Goal: Transaction & Acquisition: Purchase product/service

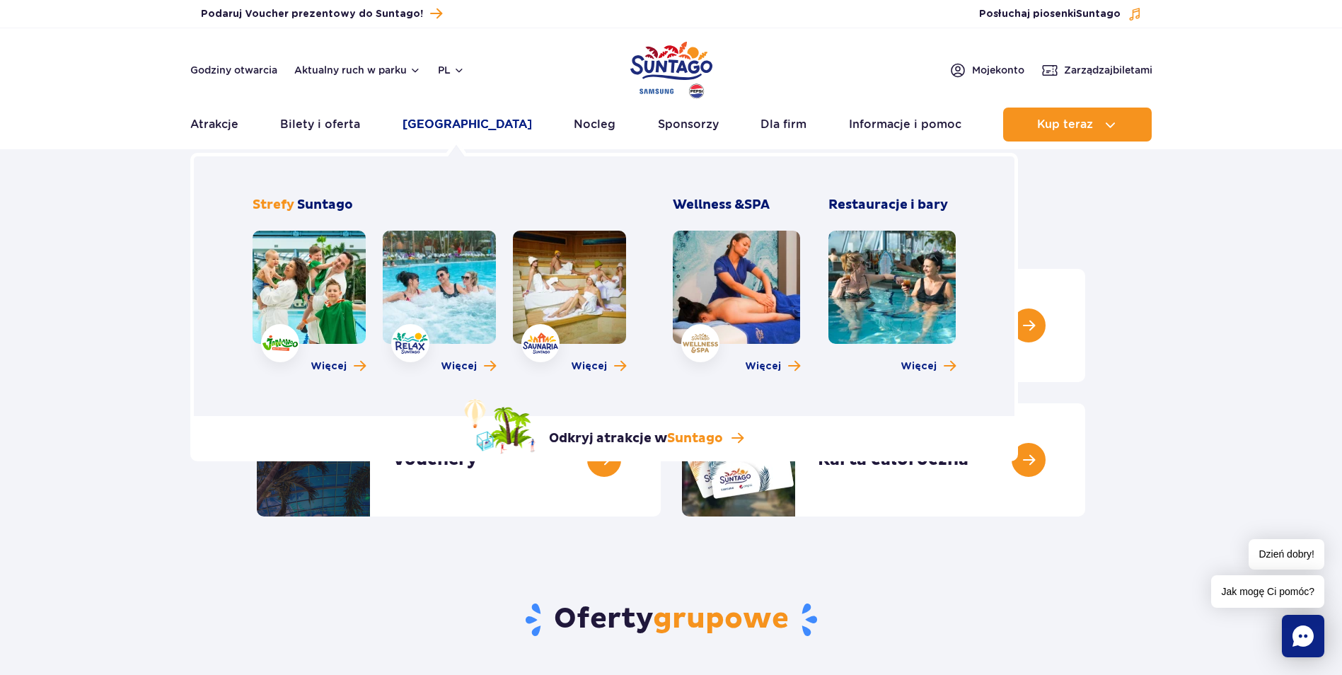
click at [470, 120] on link "[GEOGRAPHIC_DATA]" at bounding box center [466, 124] width 129 height 34
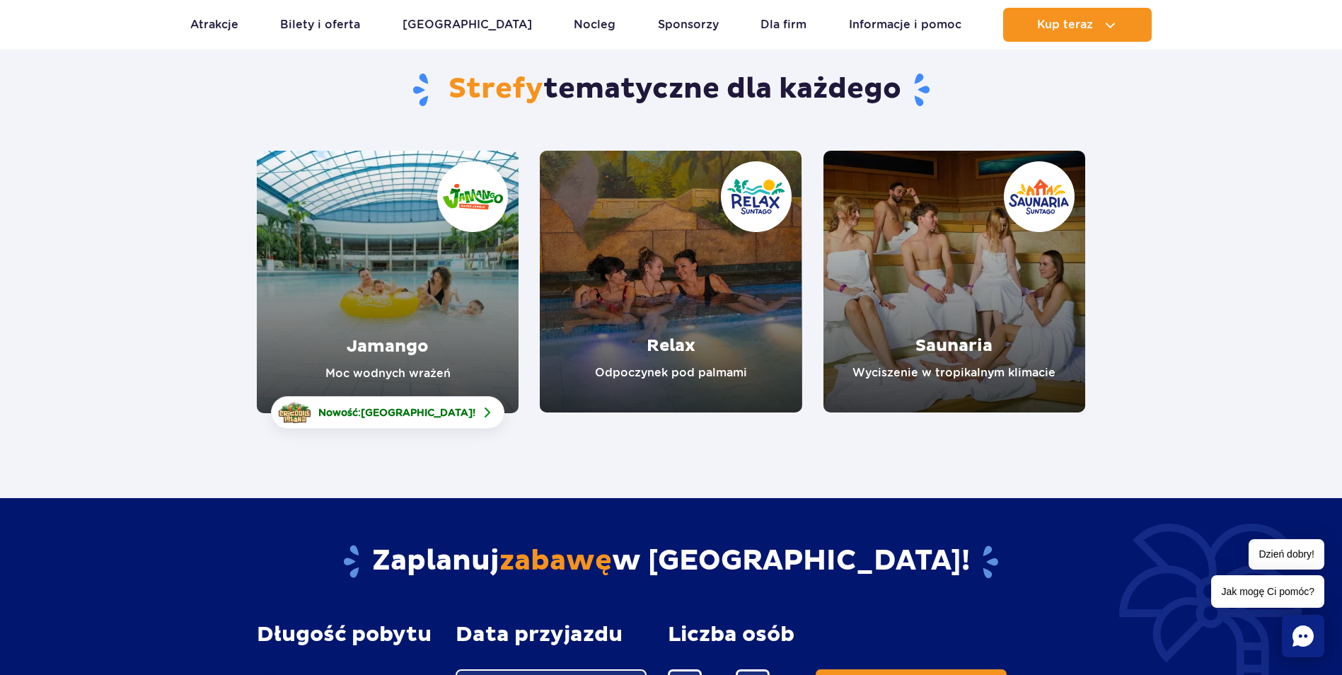
scroll to position [212, 0]
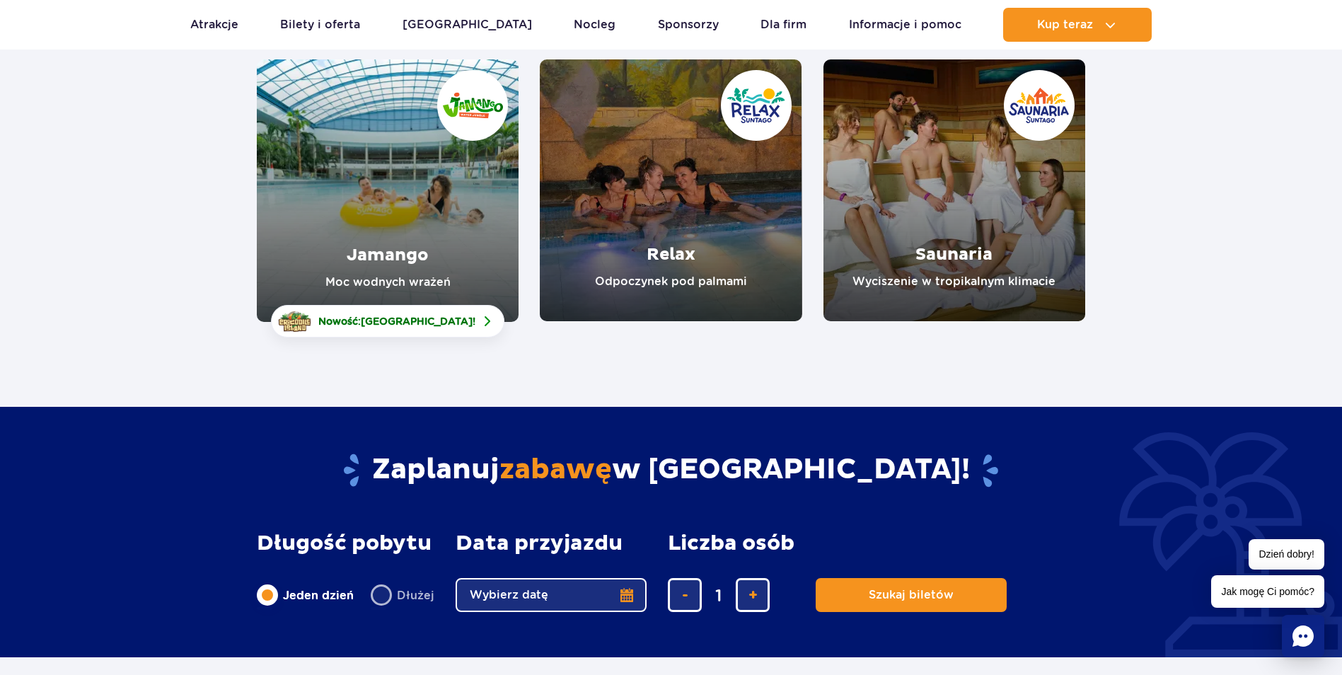
click at [933, 197] on link "Saunaria" at bounding box center [954, 190] width 262 height 262
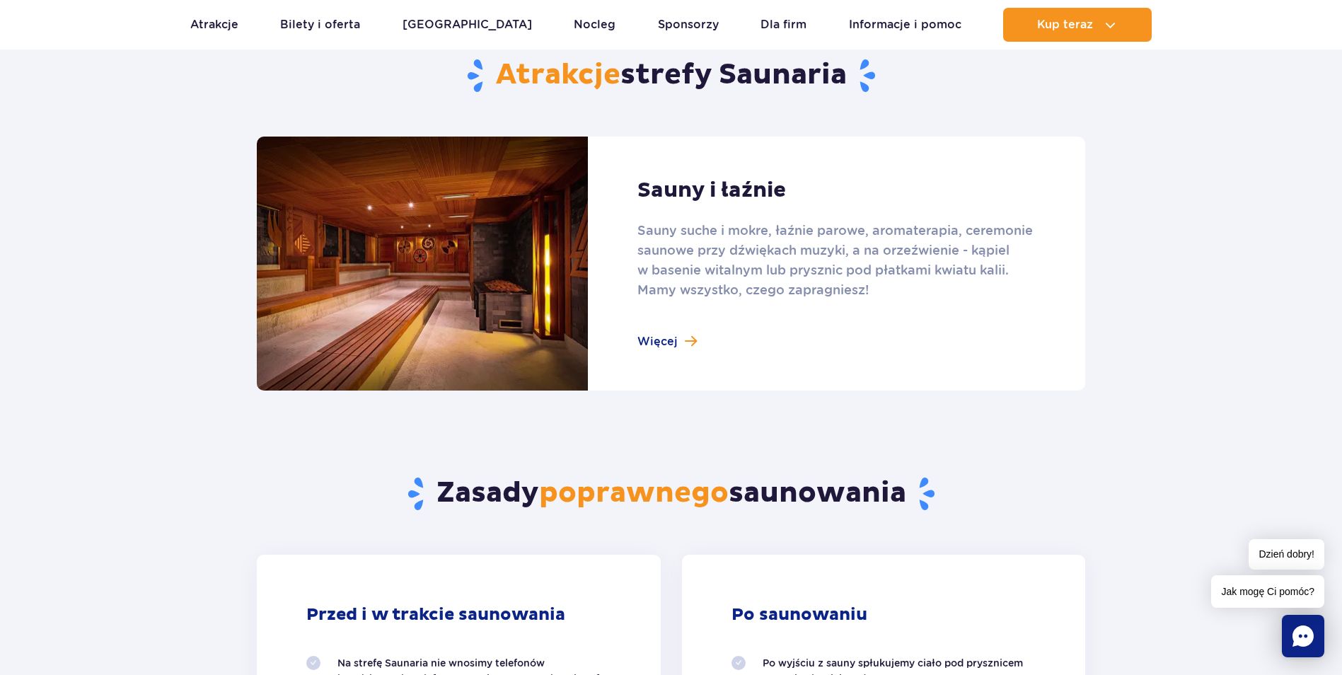
scroll to position [849, 0]
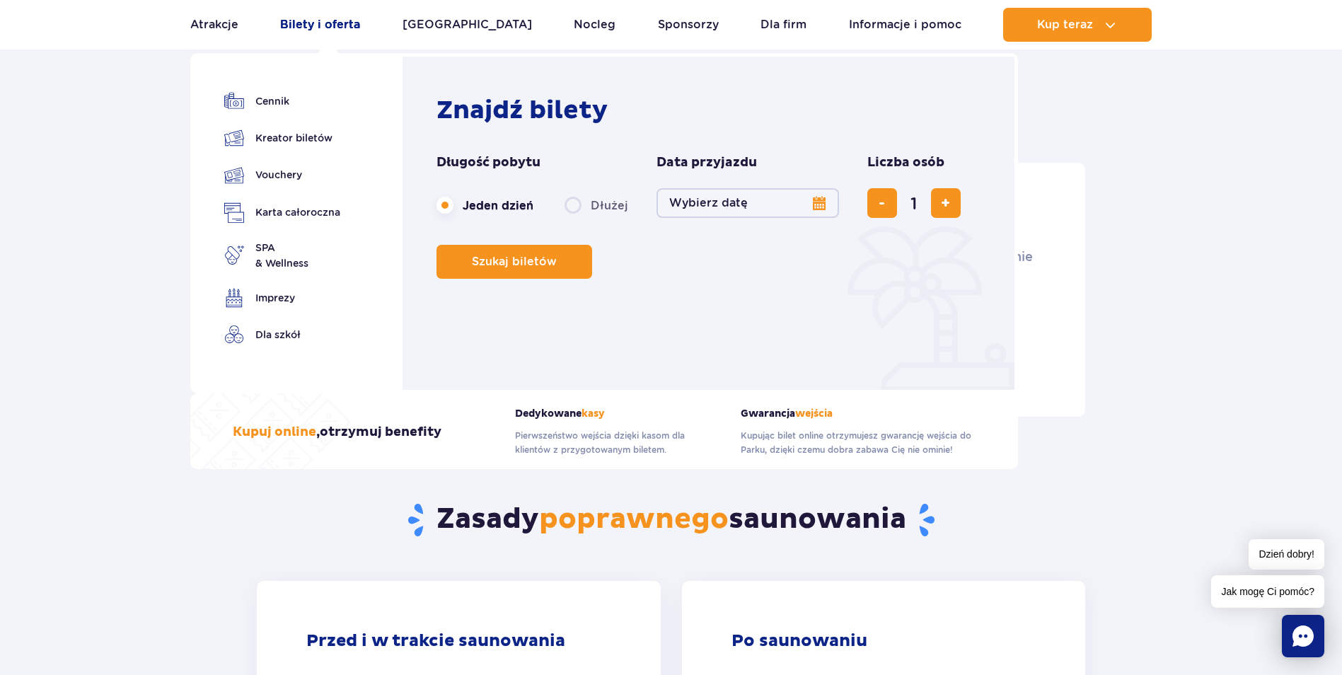
click at [310, 24] on link "Bilety i oferta" at bounding box center [320, 25] width 80 height 34
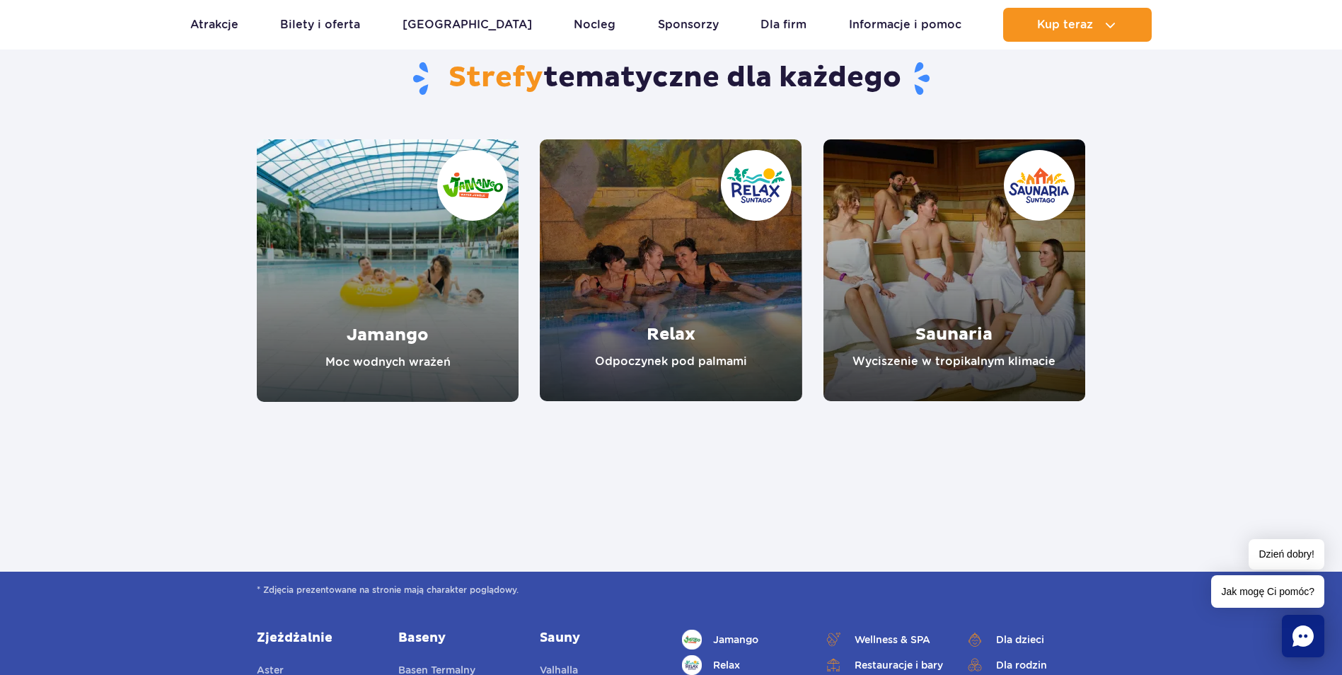
click at [681, 311] on link "Relax" at bounding box center [671, 270] width 262 height 262
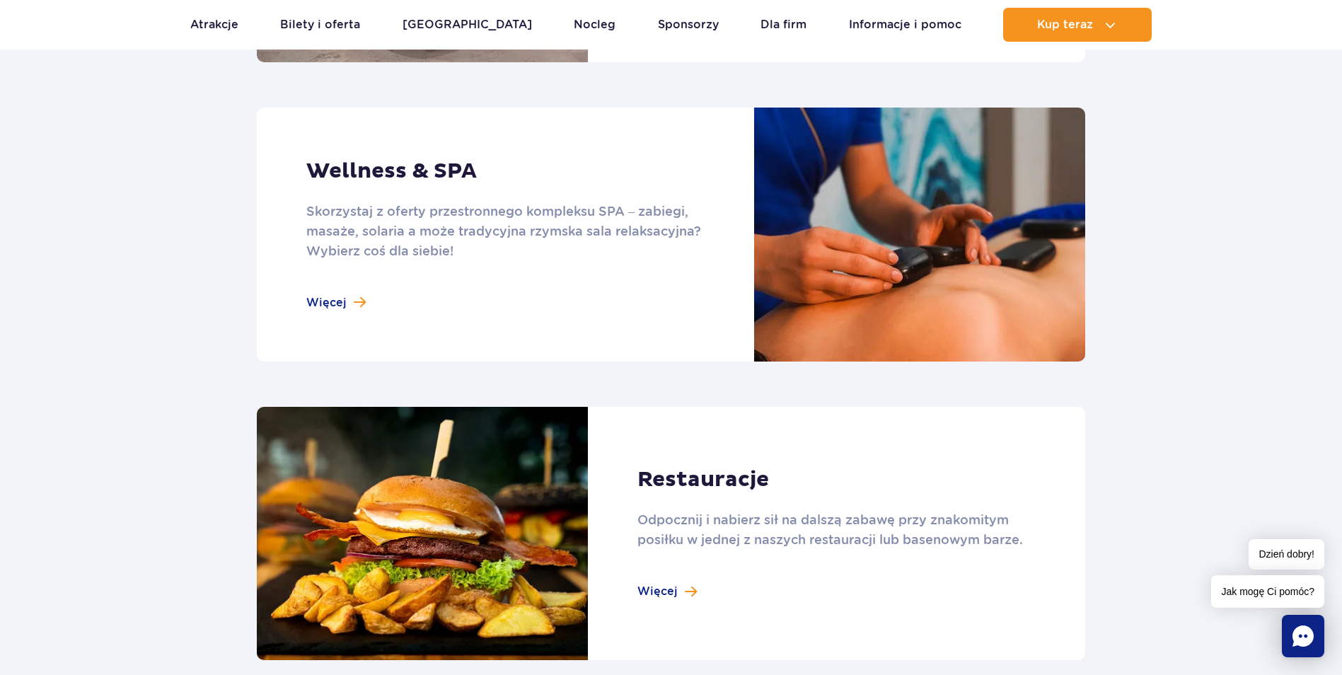
scroll to position [1202, 0]
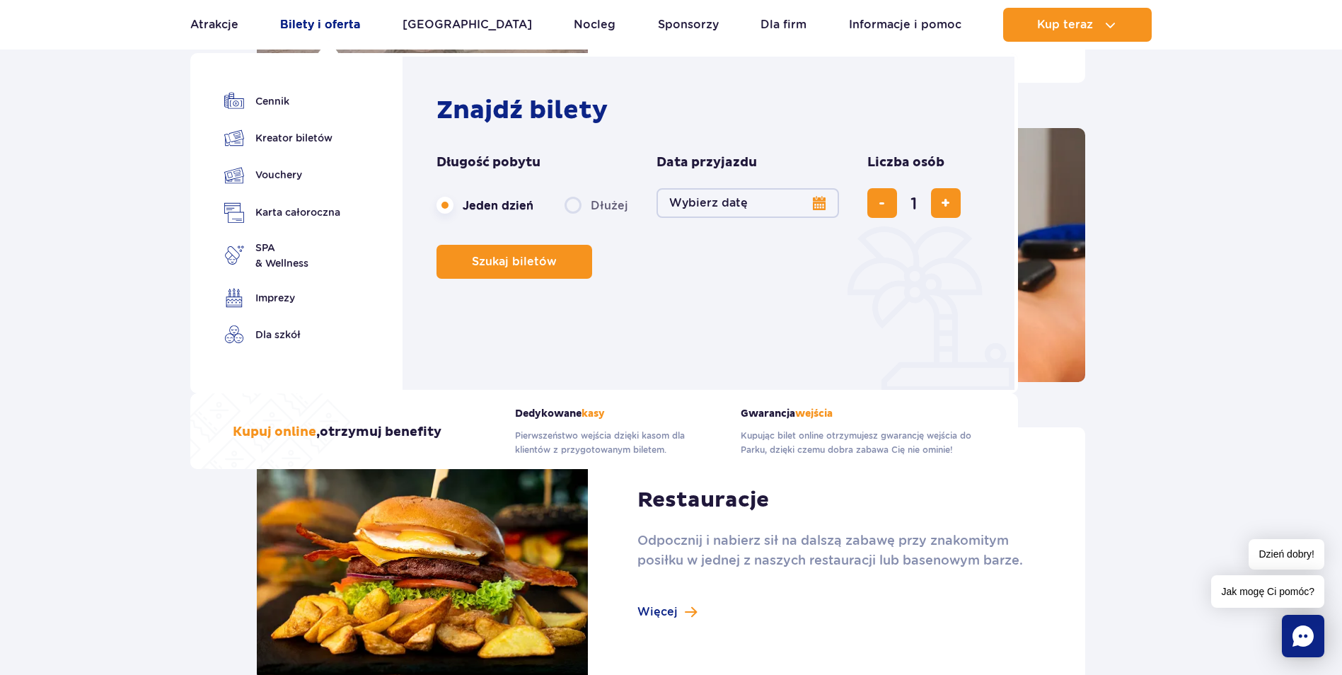
click at [303, 23] on link "Bilety i oferta" at bounding box center [320, 25] width 80 height 34
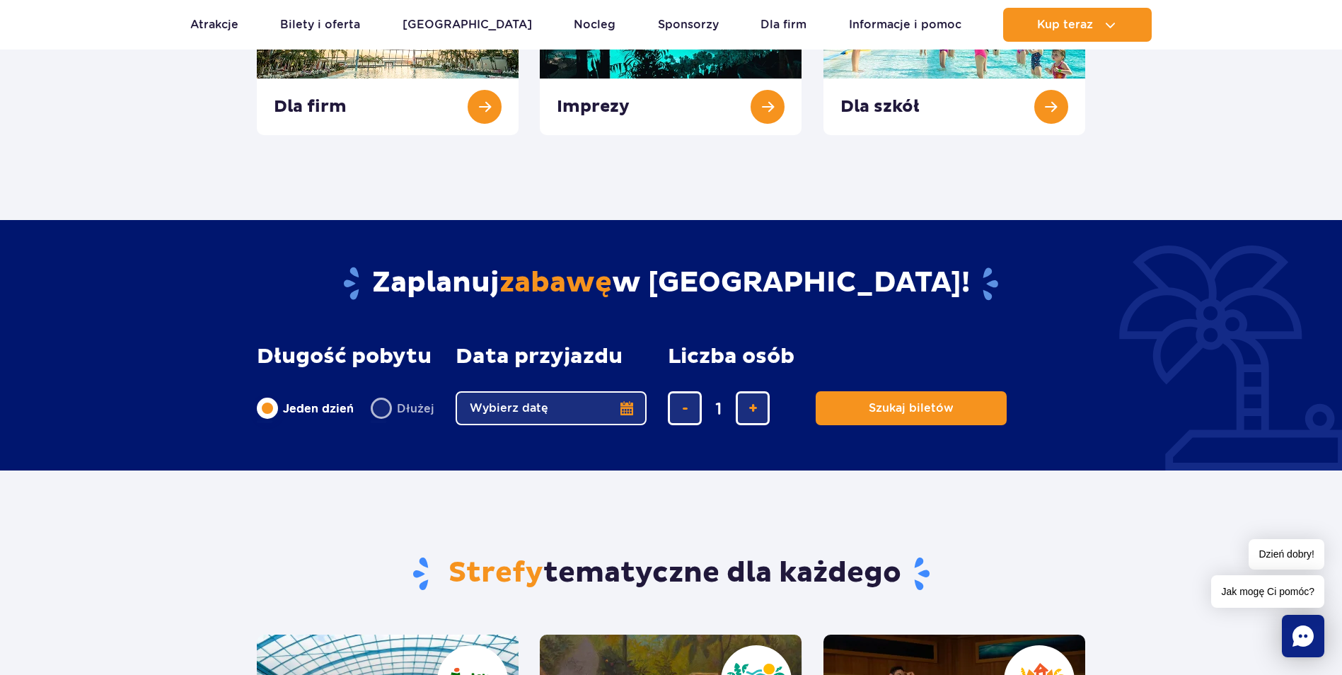
scroll to position [990, 0]
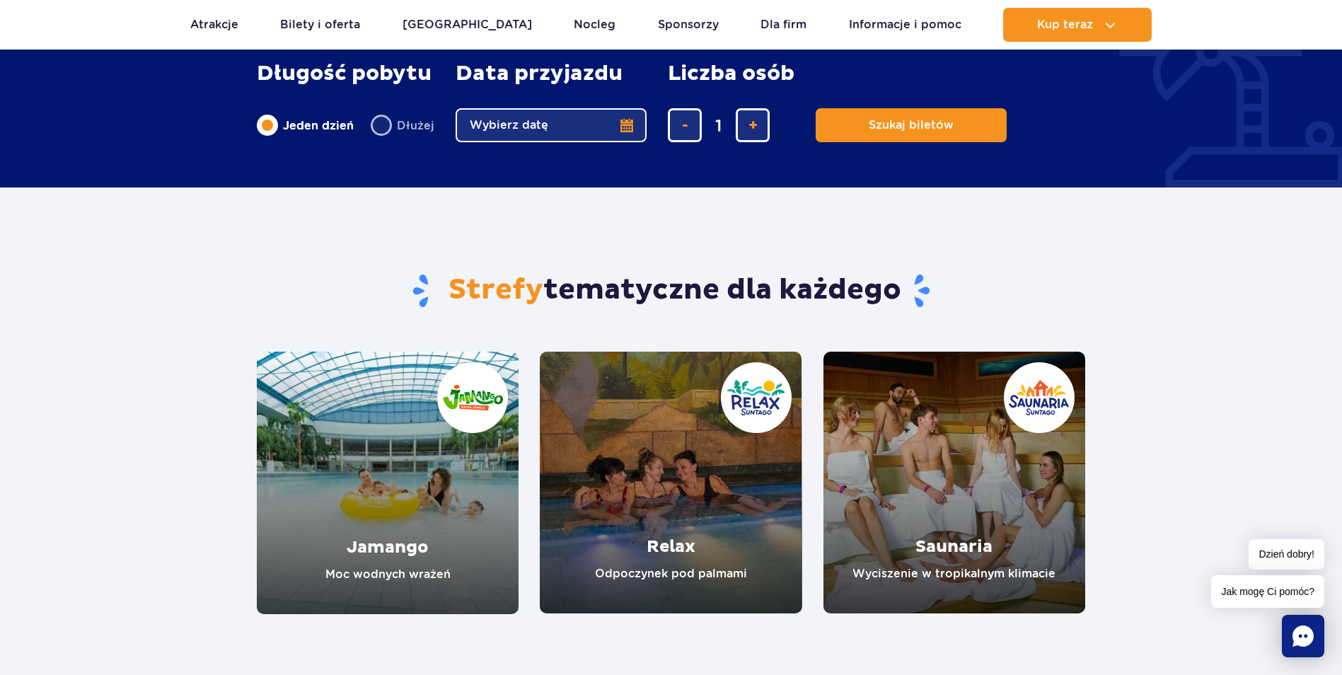
click at [364, 496] on link "Jamango" at bounding box center [388, 482] width 262 height 262
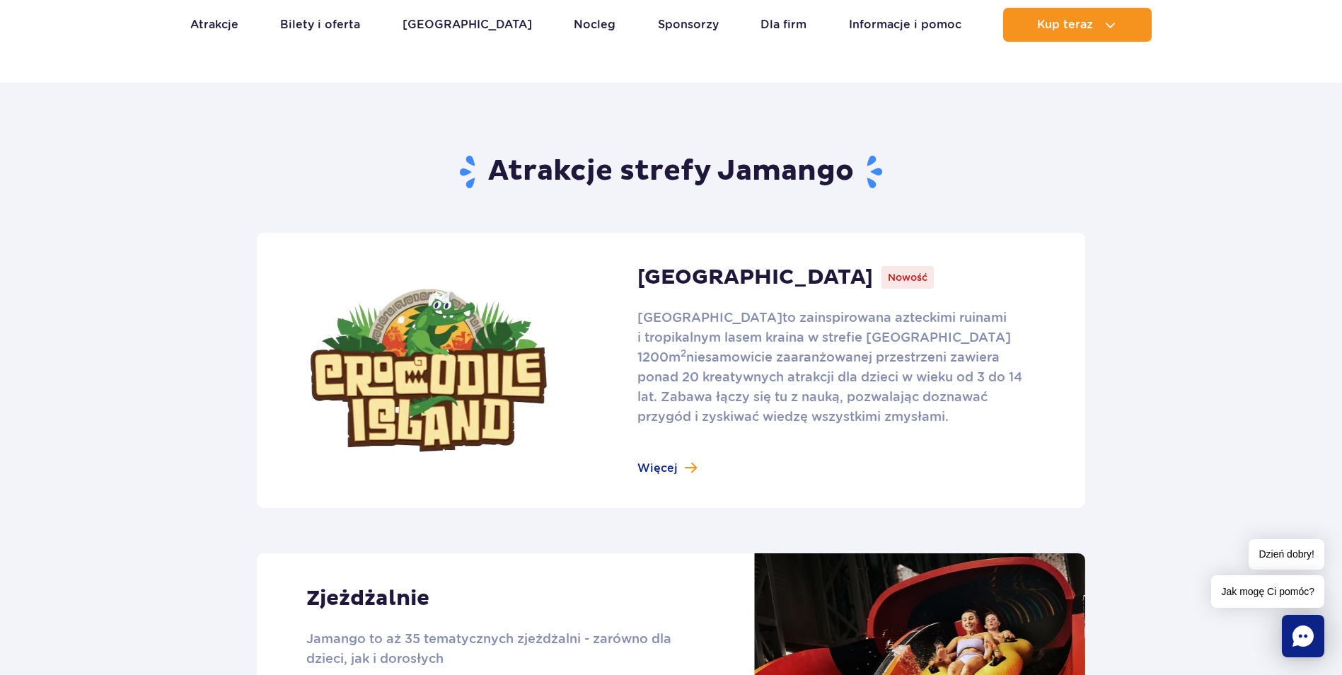
scroll to position [778, 0]
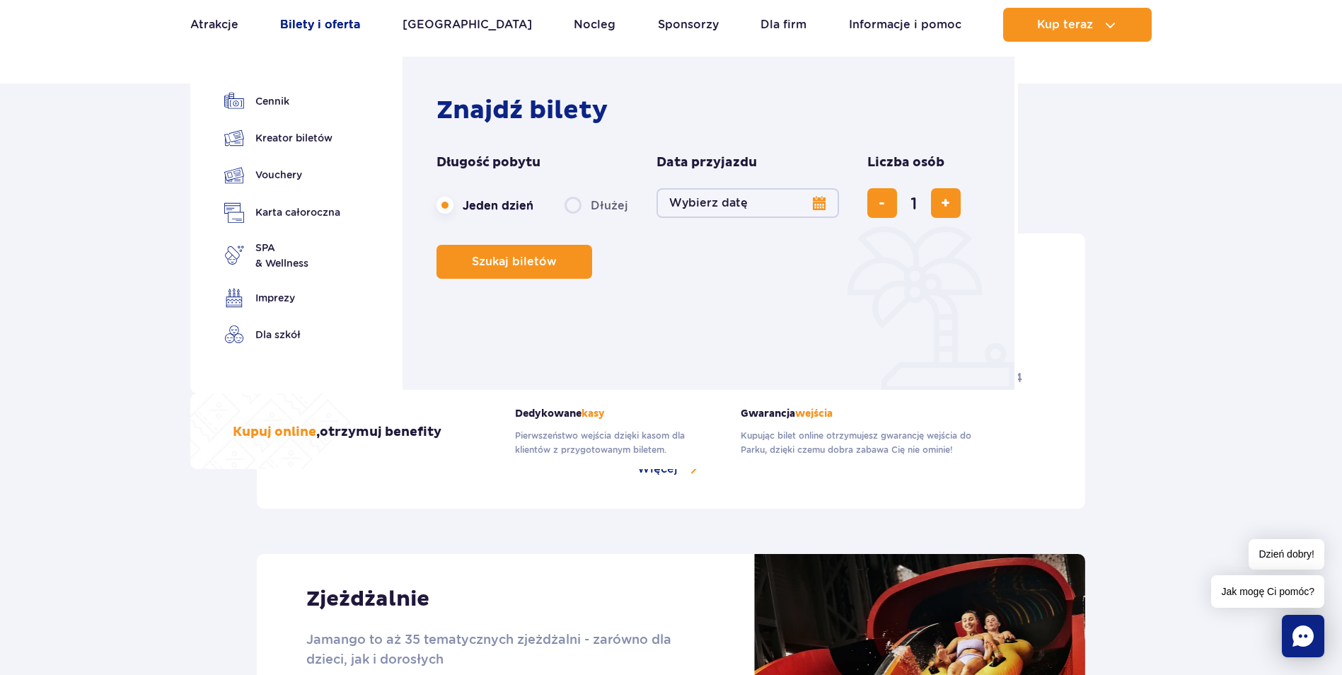
click at [347, 23] on link "Bilety i oferta" at bounding box center [320, 25] width 80 height 34
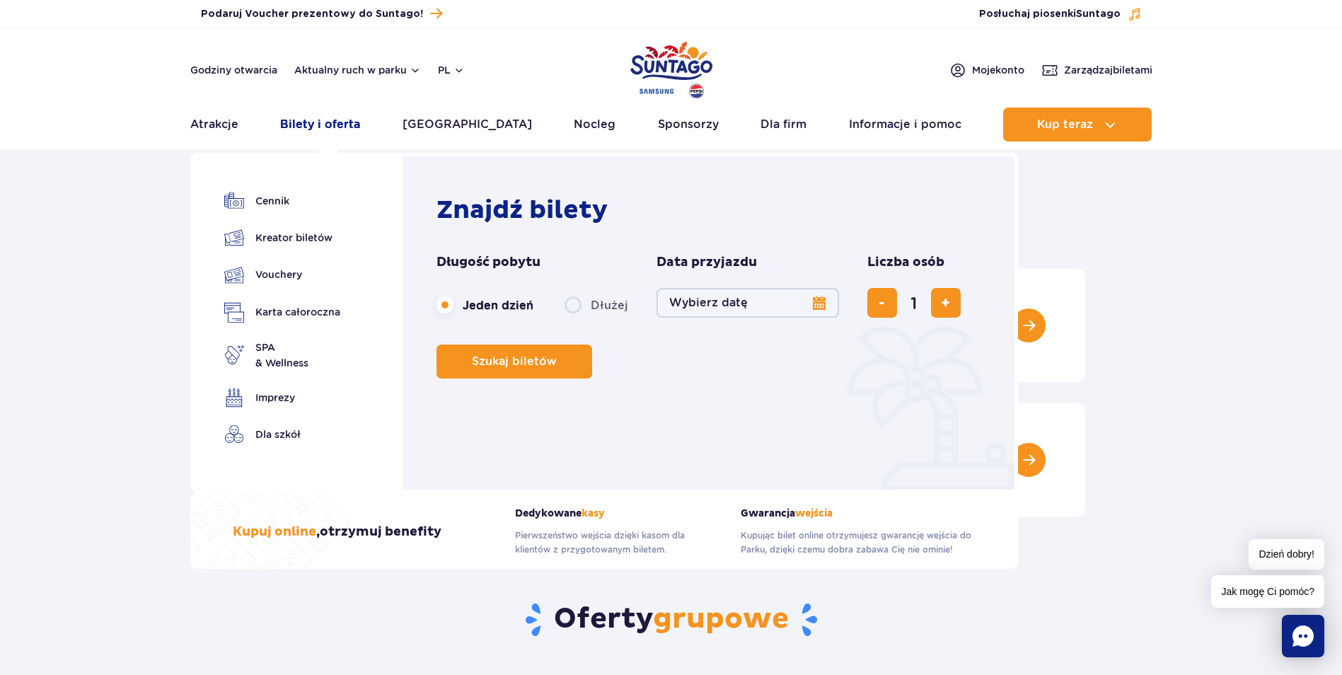
click at [305, 131] on link "Bilety i oferta" at bounding box center [320, 124] width 80 height 34
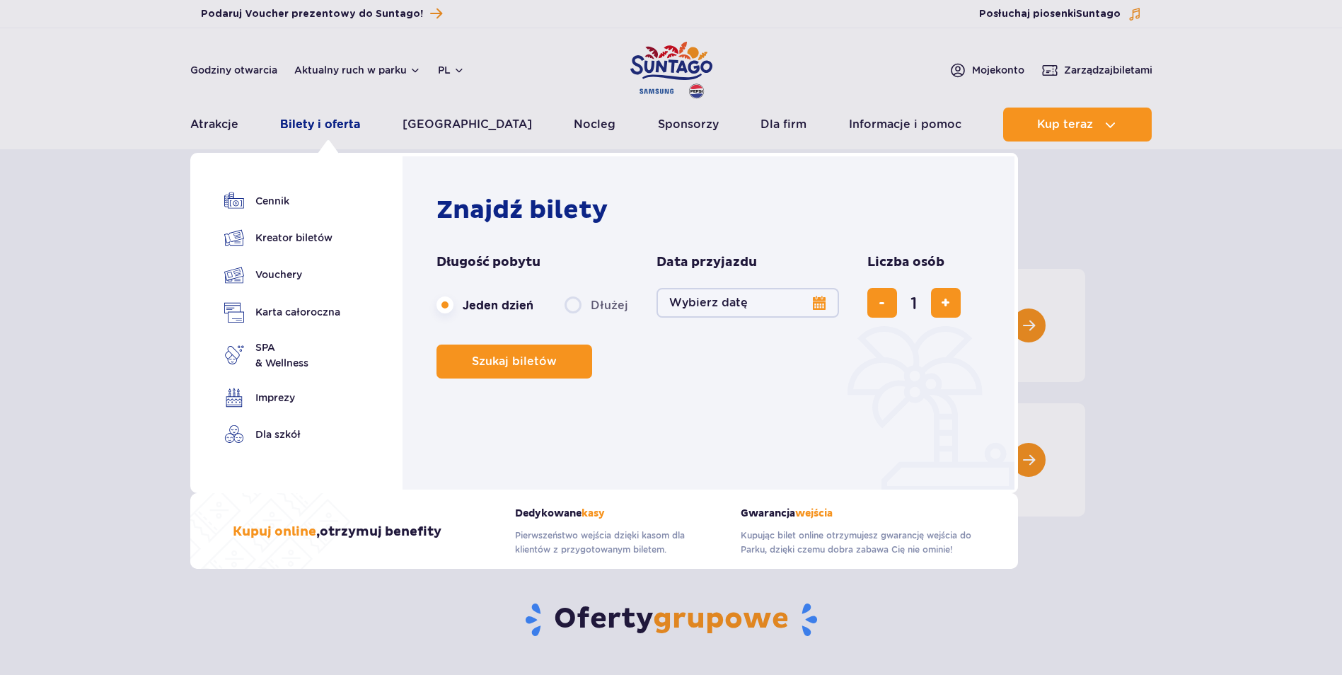
click at [336, 122] on link "Bilety i oferta" at bounding box center [320, 124] width 80 height 34
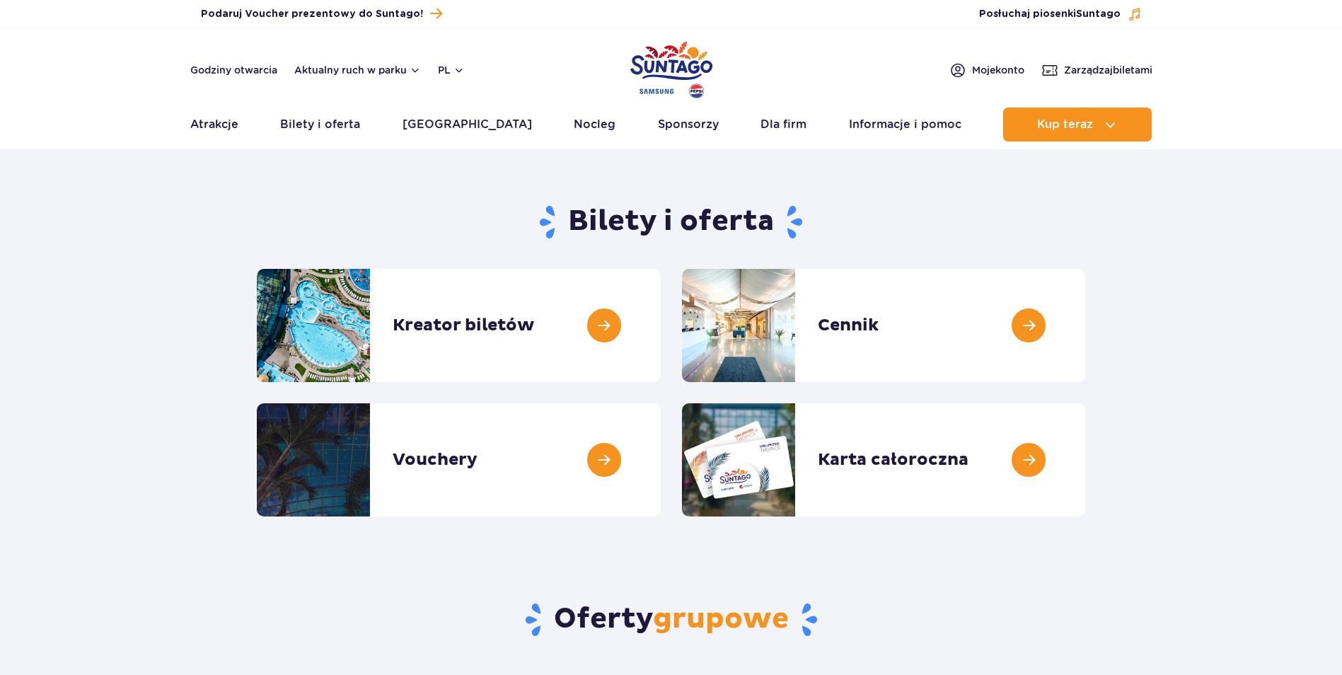
click at [336, 122] on link "Bilety i oferta" at bounding box center [320, 124] width 80 height 34
click at [660, 321] on link at bounding box center [660, 325] width 0 height 113
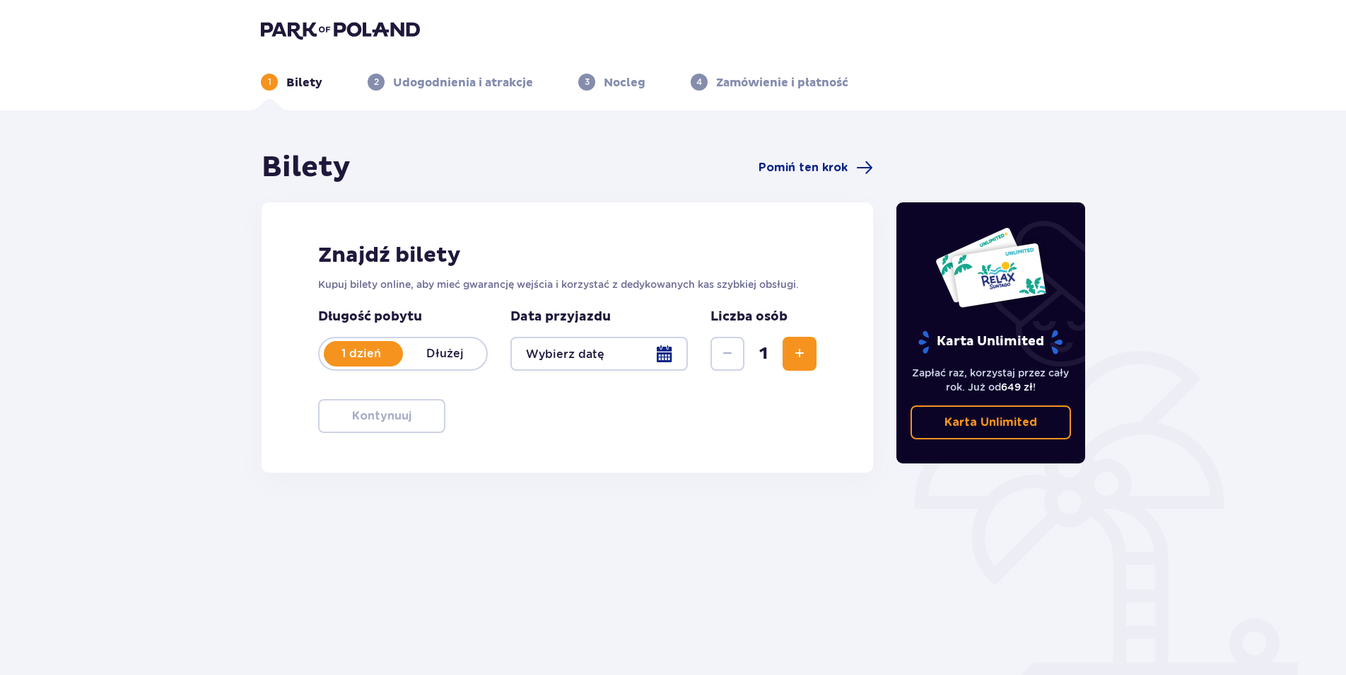
click at [793, 349] on span "Zwiększ" at bounding box center [799, 353] width 17 height 17
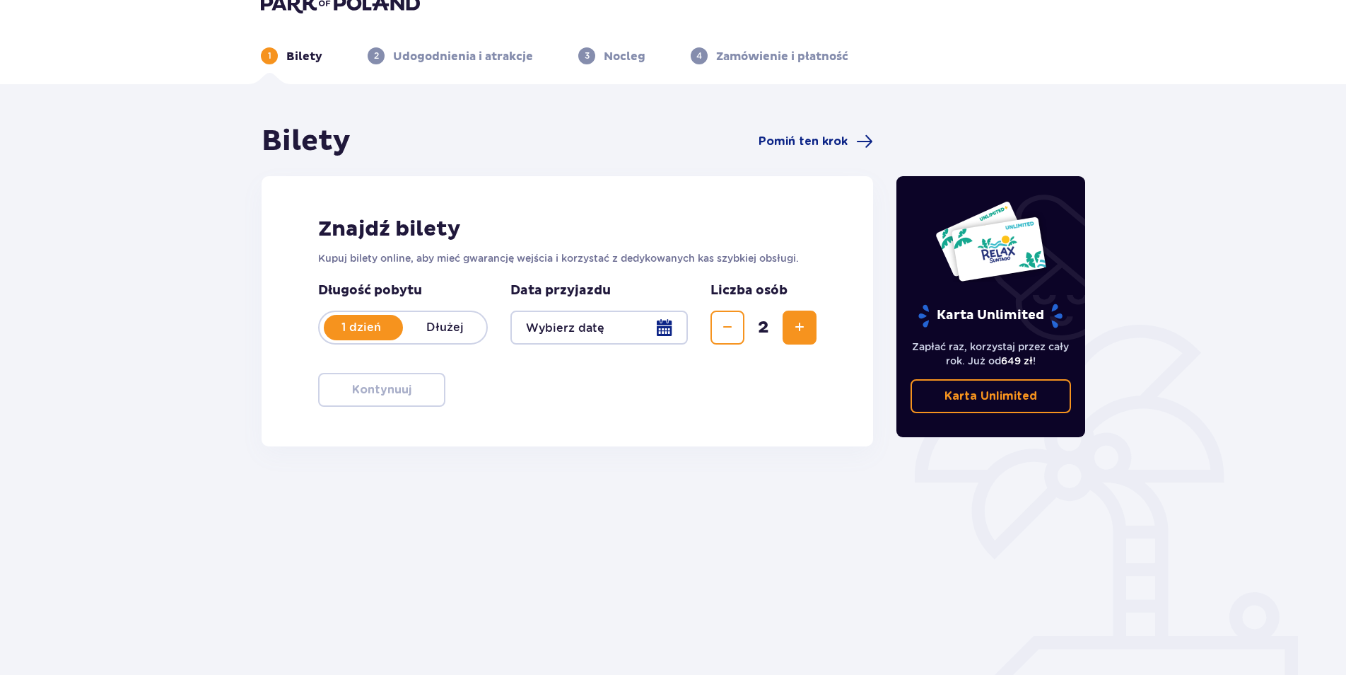
scroll to position [51, 0]
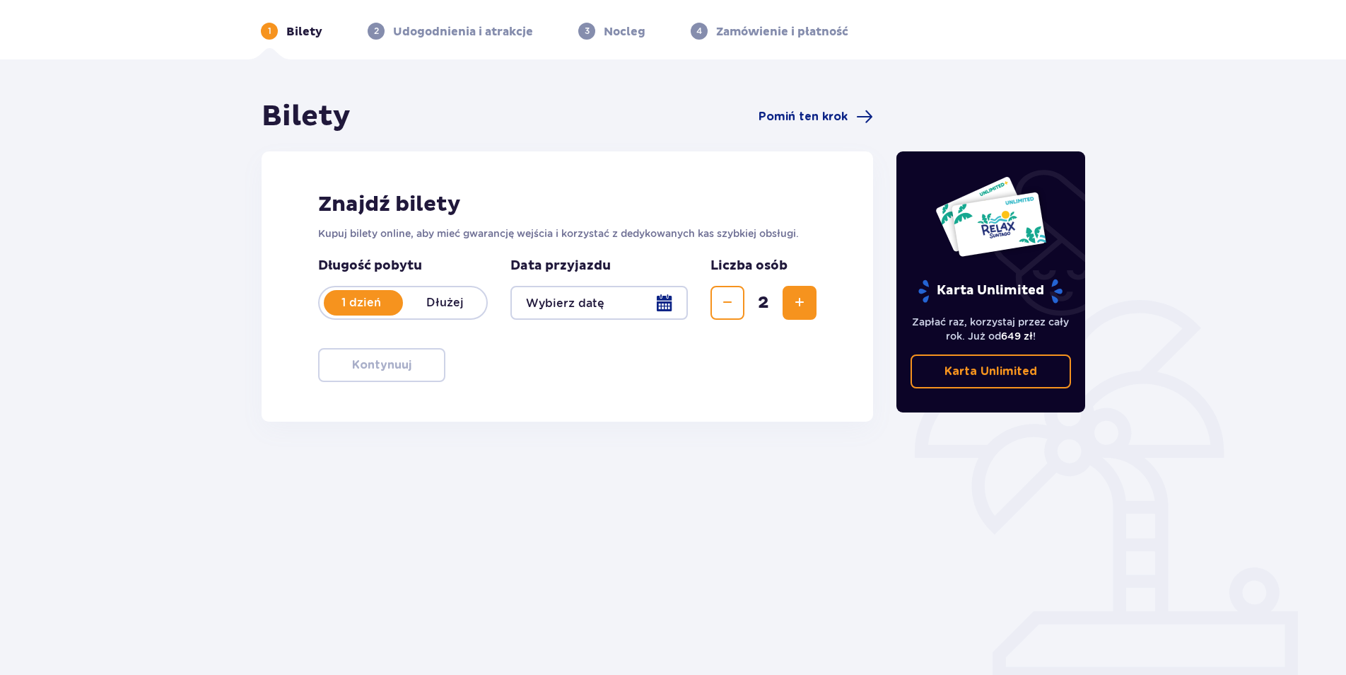
click at [664, 295] on div at bounding box center [600, 303] width 178 height 34
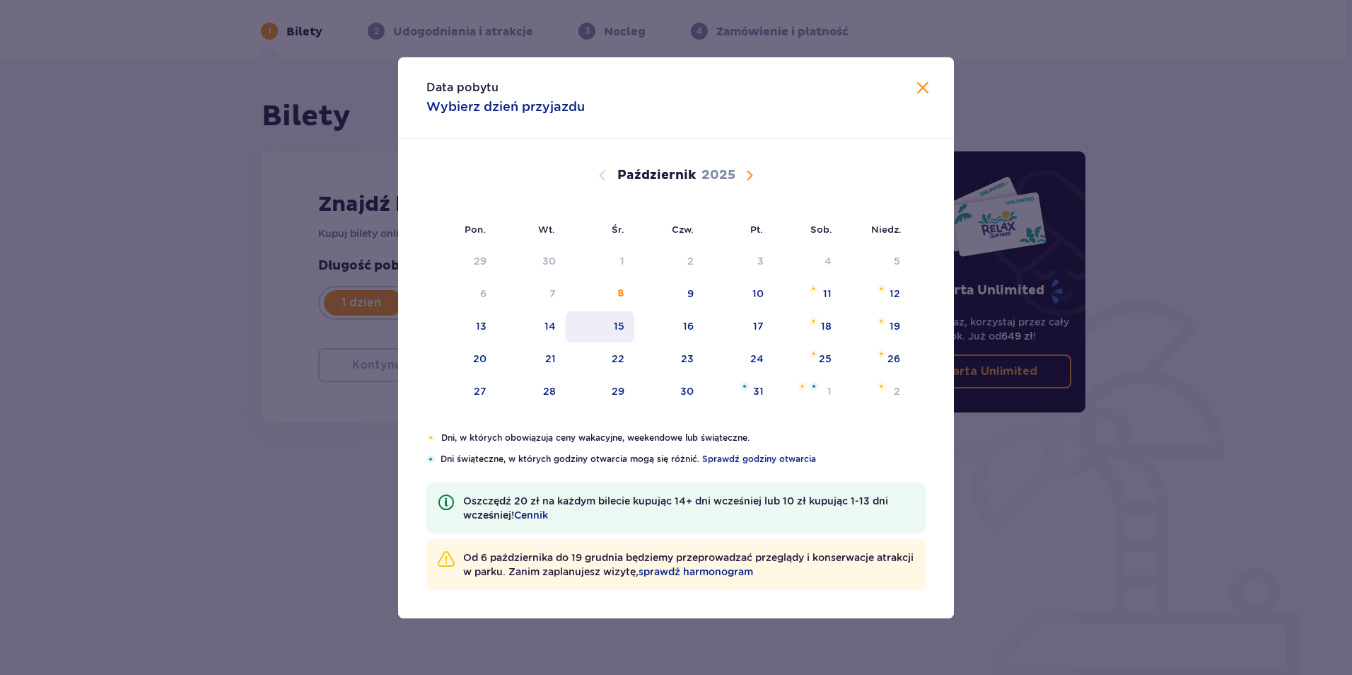
click at [621, 323] on div "15" at bounding box center [619, 326] width 11 height 14
type input "[DATE]"
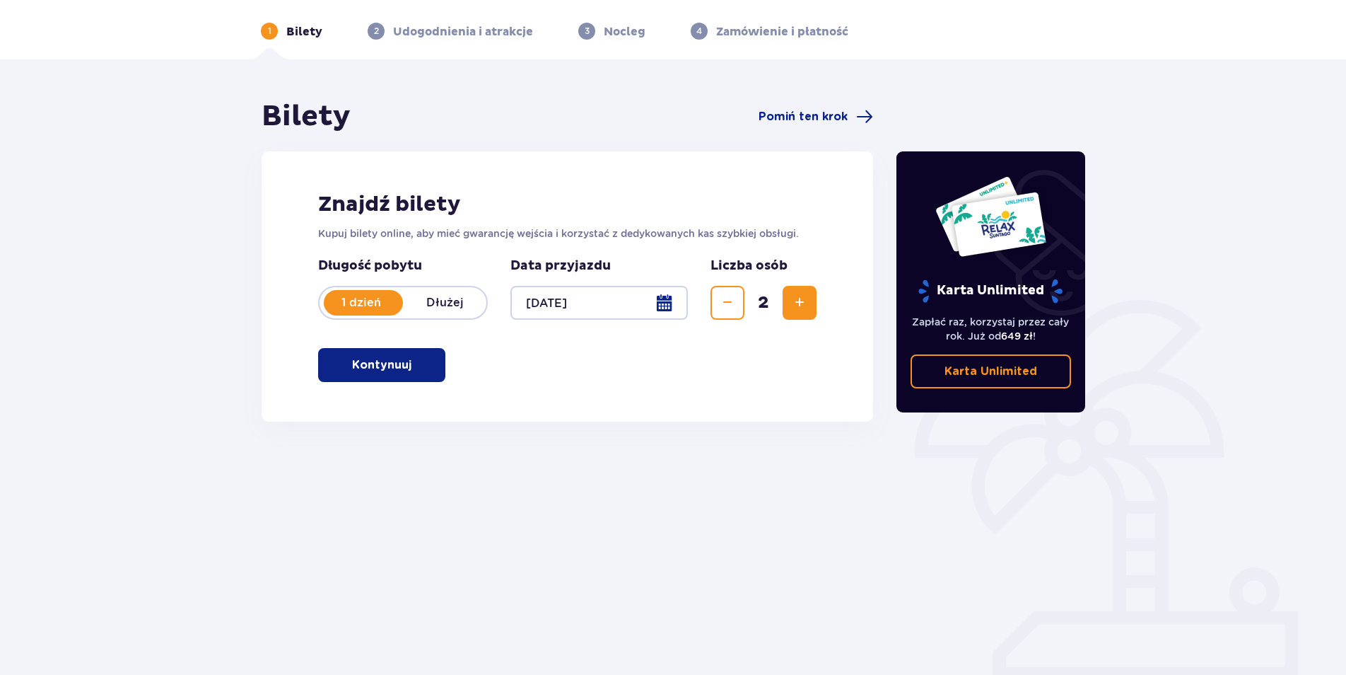
click at [394, 368] on p "Kontynuuj" at bounding box center [381, 365] width 59 height 16
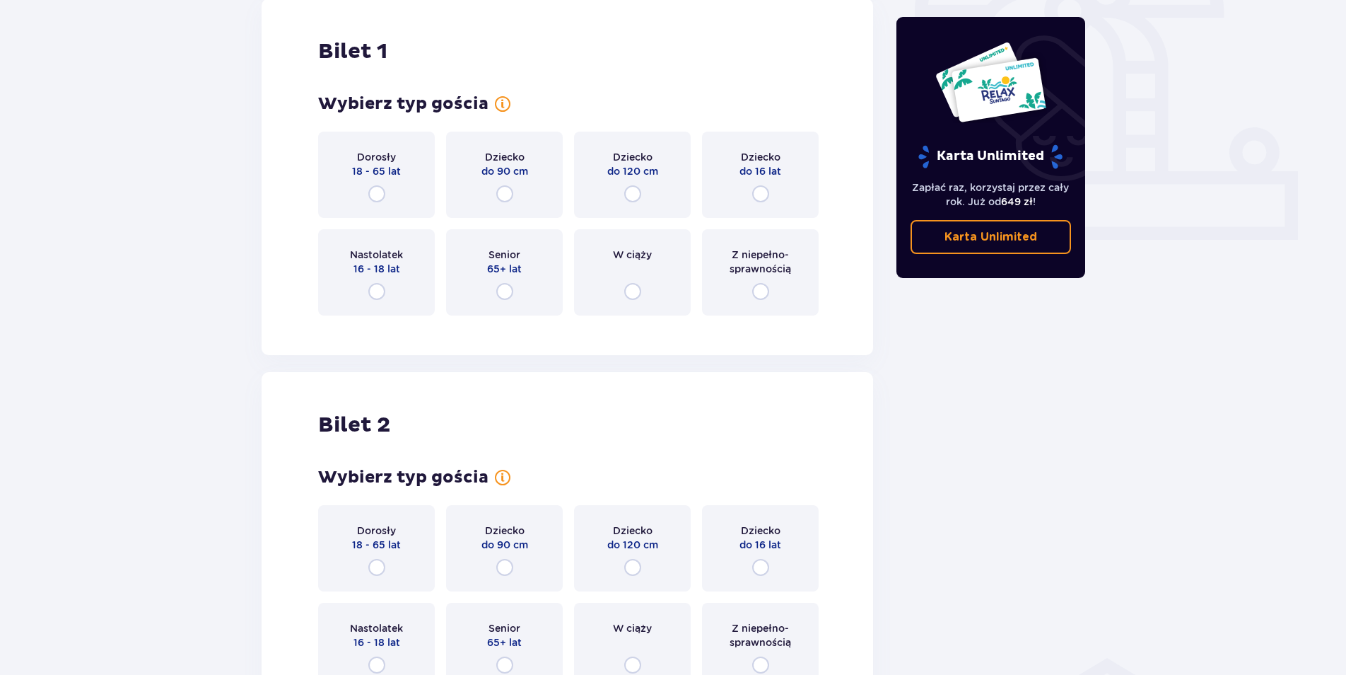
scroll to position [485, 0]
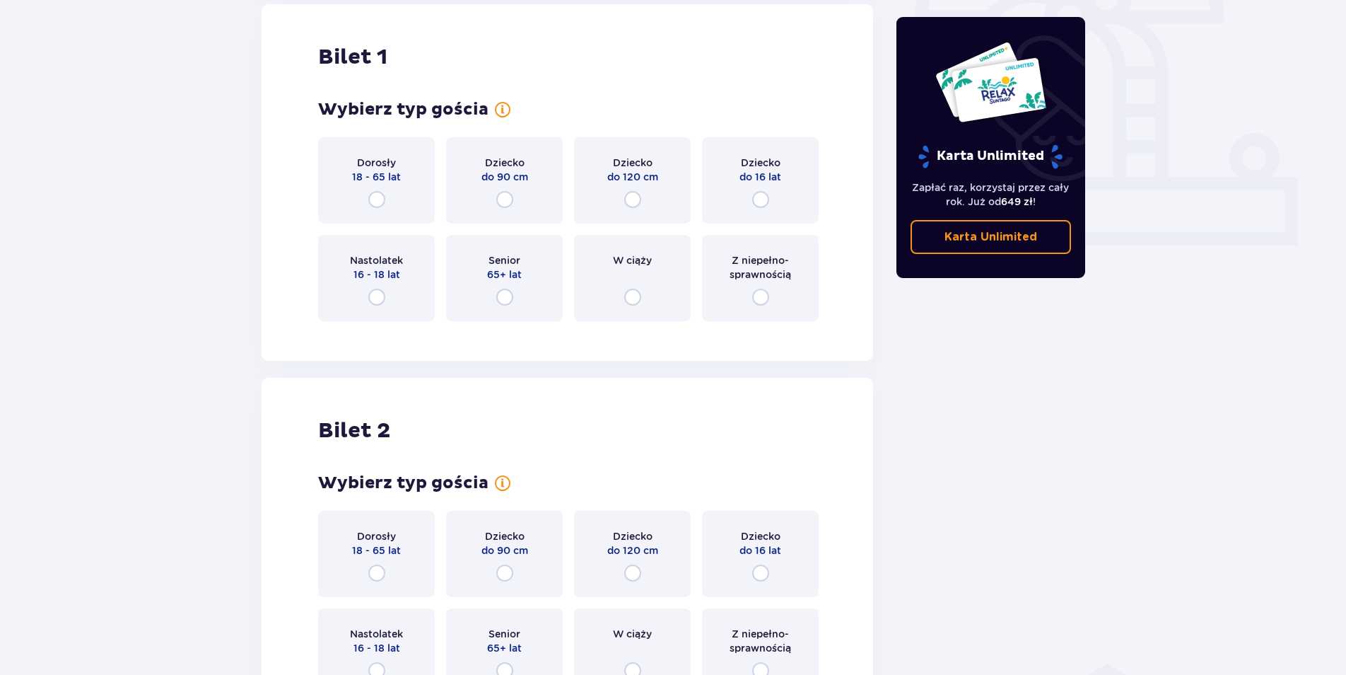
click at [372, 299] on input "radio" at bounding box center [376, 297] width 17 height 17
radio input "true"
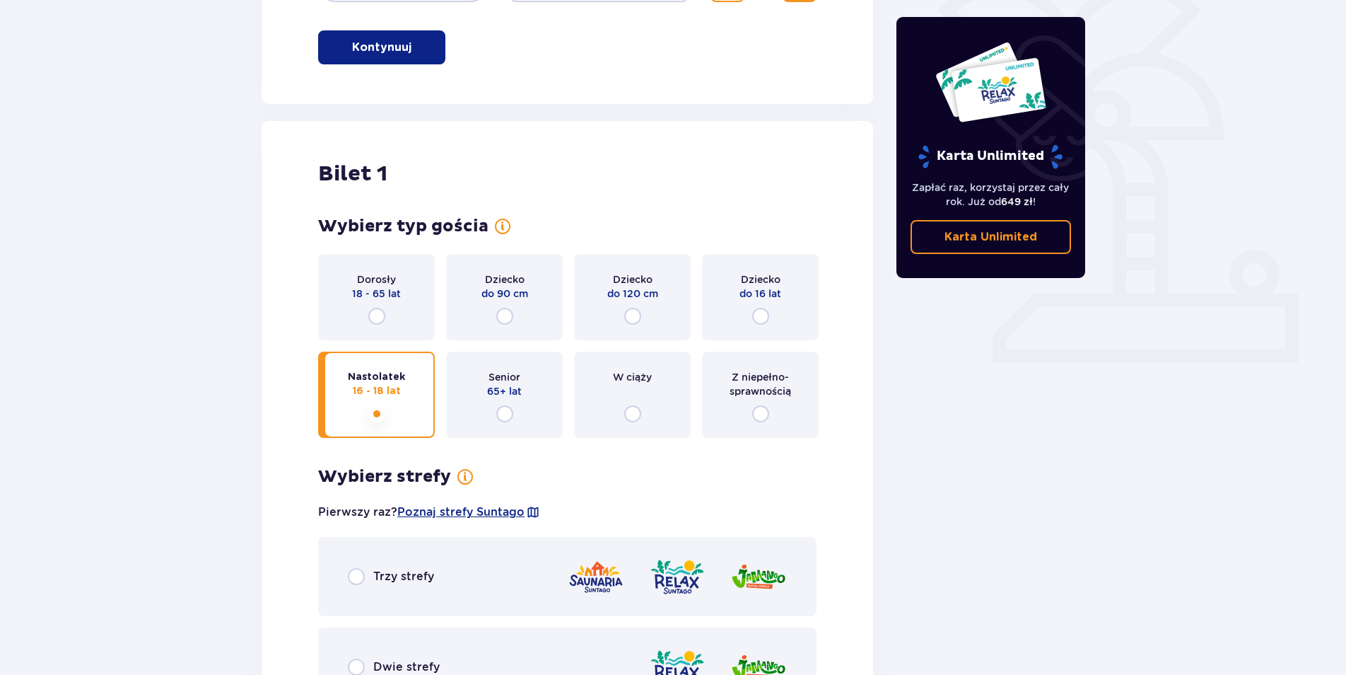
scroll to position [393, 0]
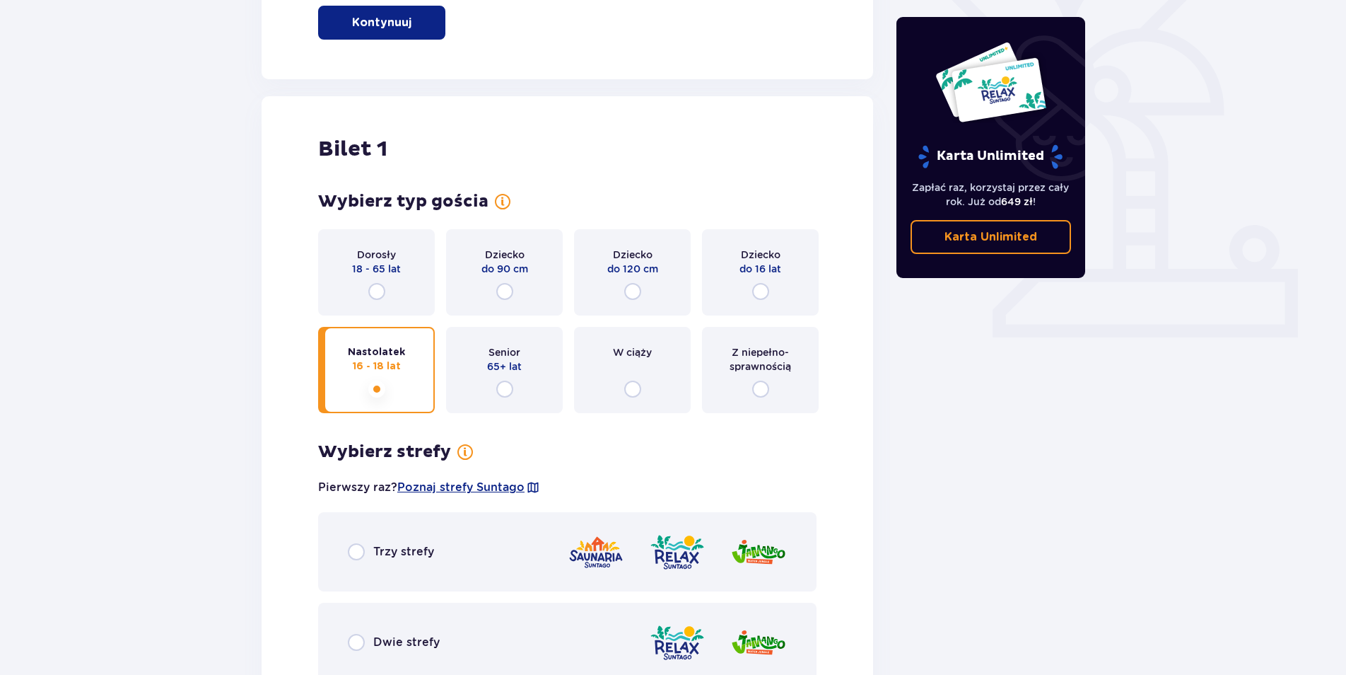
click at [375, 290] on input "radio" at bounding box center [376, 291] width 17 height 17
radio input "true"
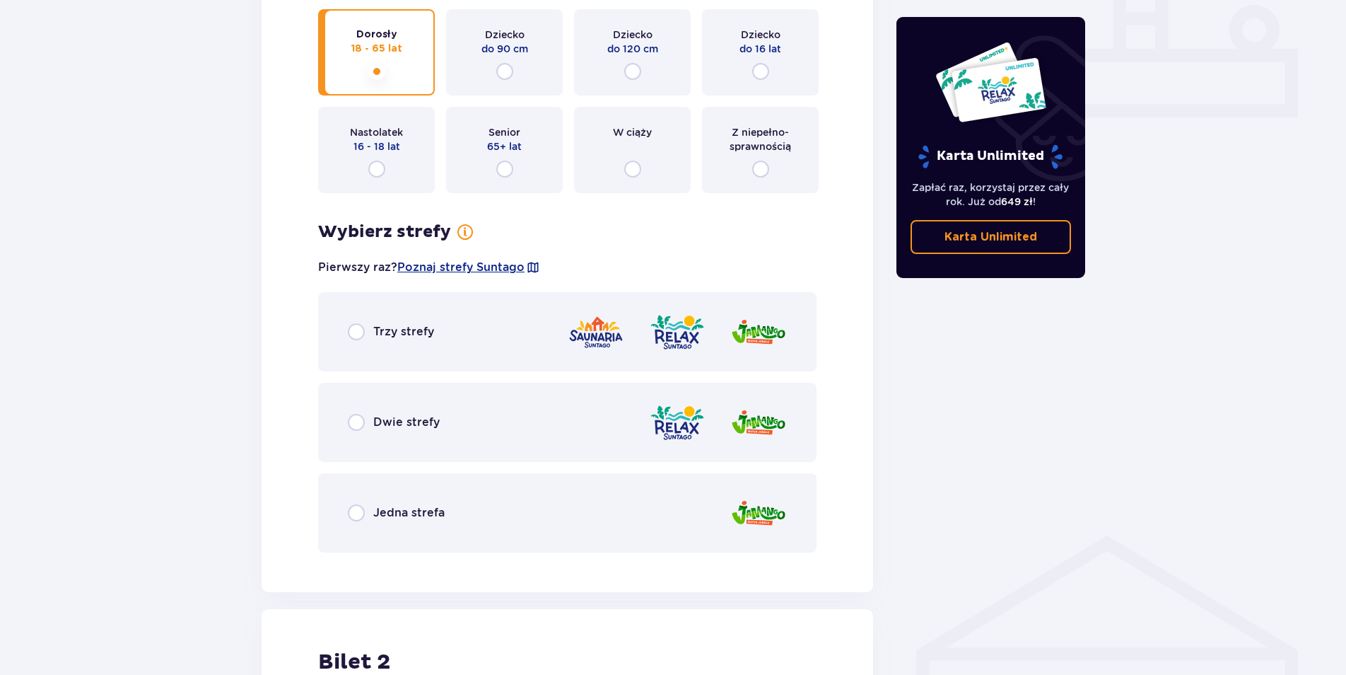
scroll to position [605, 0]
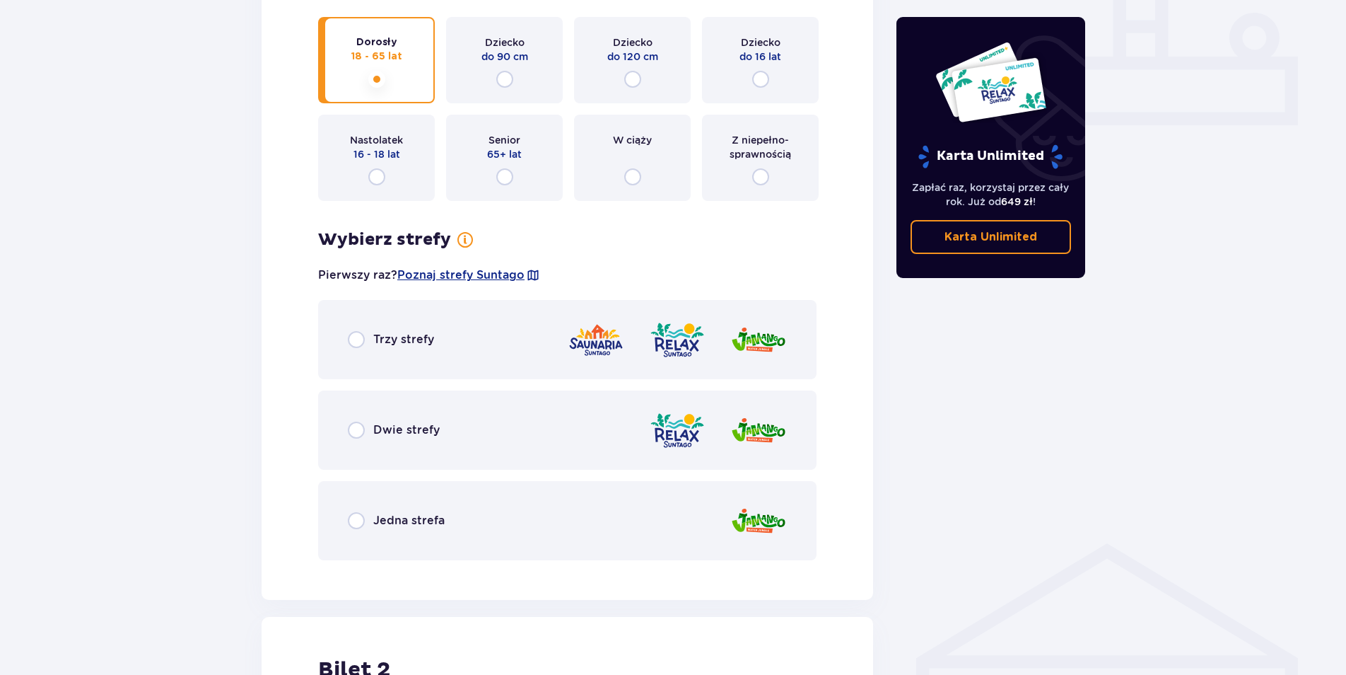
click at [377, 177] on input "radio" at bounding box center [376, 176] width 17 height 17
radio input "true"
click at [377, 177] on input "radio" at bounding box center [376, 176] width 17 height 17
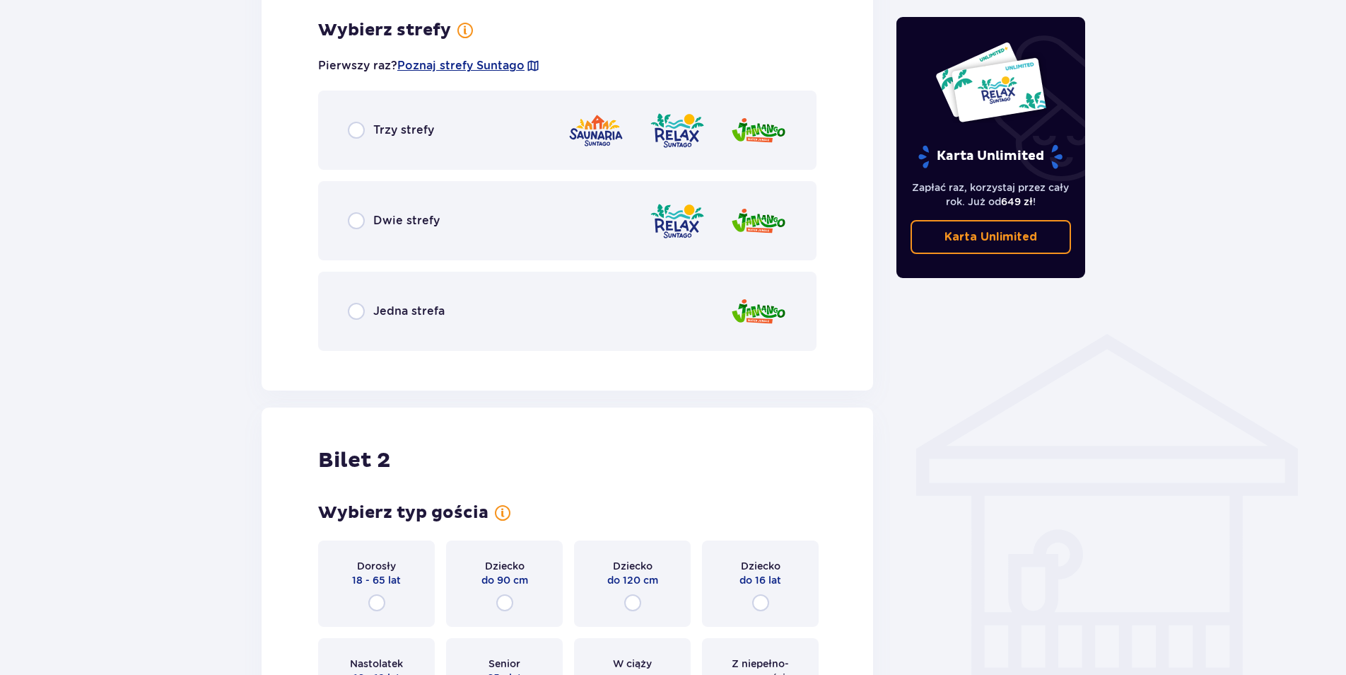
scroll to position [817, 0]
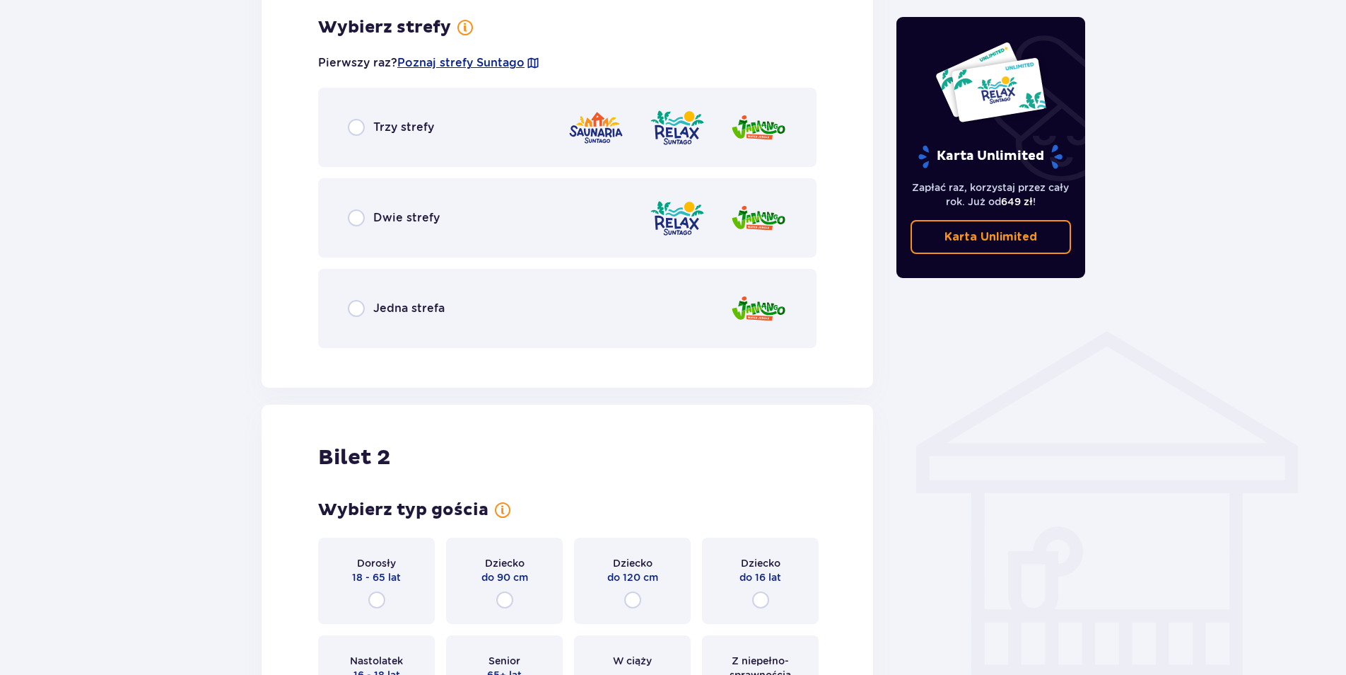
click at [356, 217] on input "radio" at bounding box center [356, 217] width 17 height 17
radio input "true"
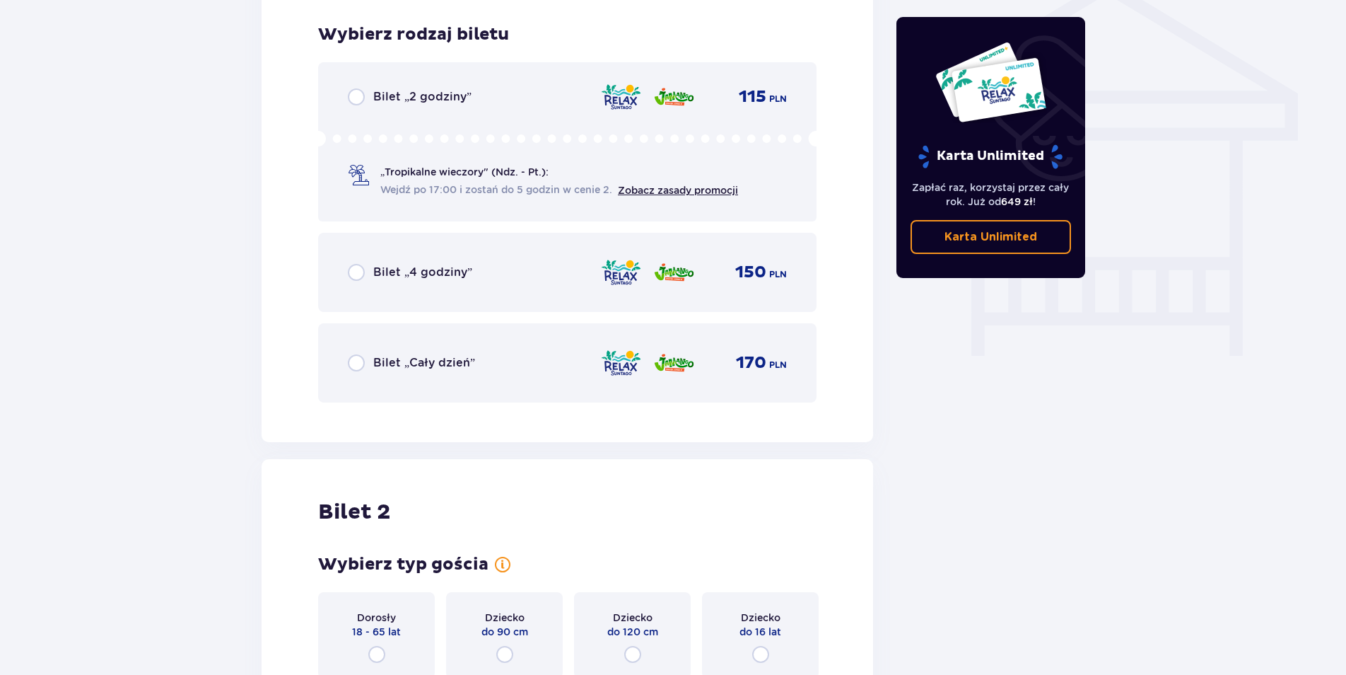
scroll to position [1177, 0]
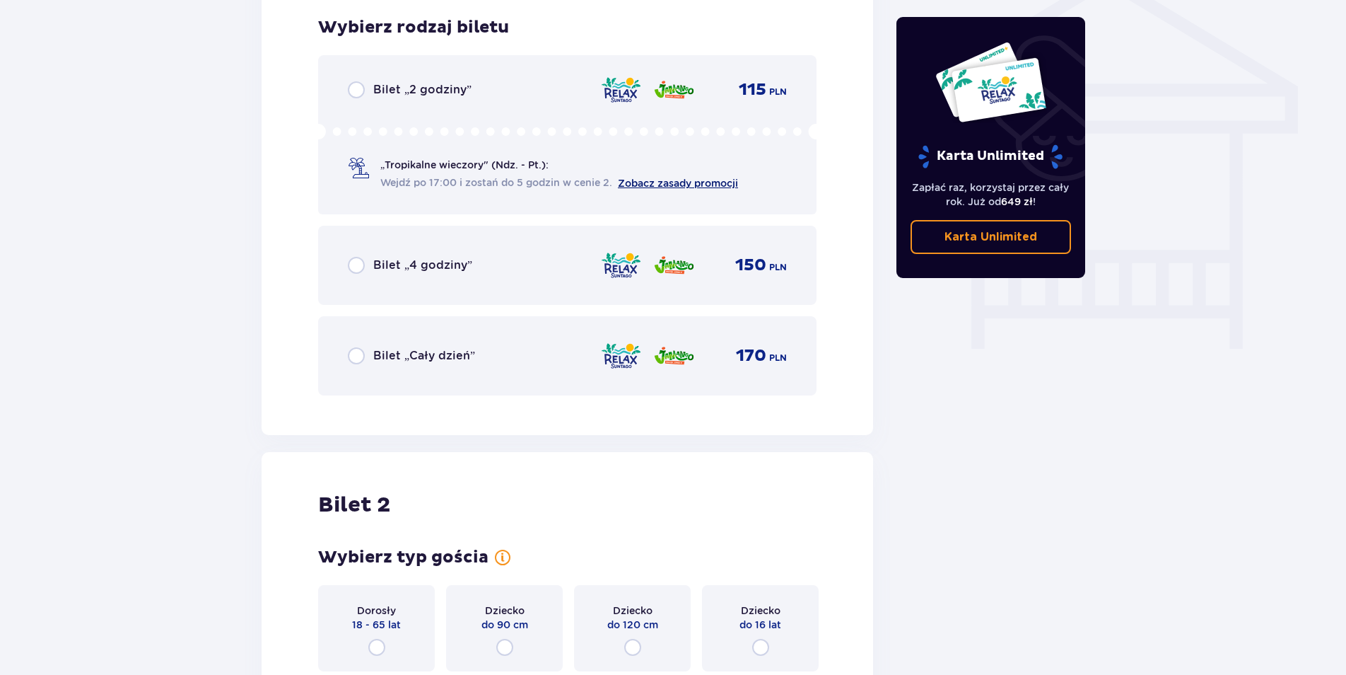
click at [680, 185] on link "Zobacz zasady promocji" at bounding box center [678, 183] width 120 height 11
